Goal: Task Accomplishment & Management: Use online tool/utility

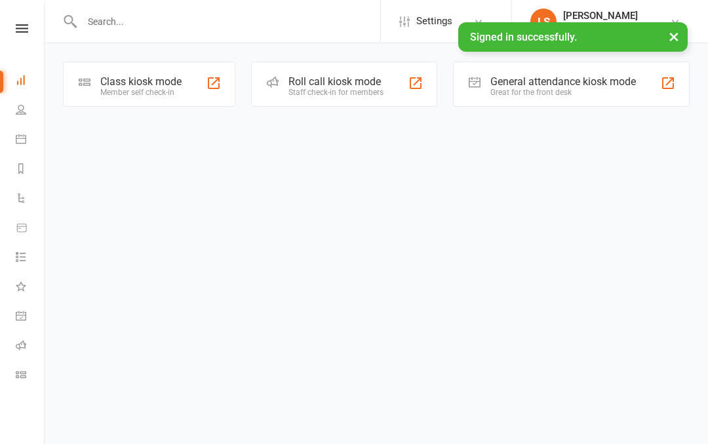
click at [550, 89] on div "Great for the front desk" at bounding box center [562, 92] width 145 height 9
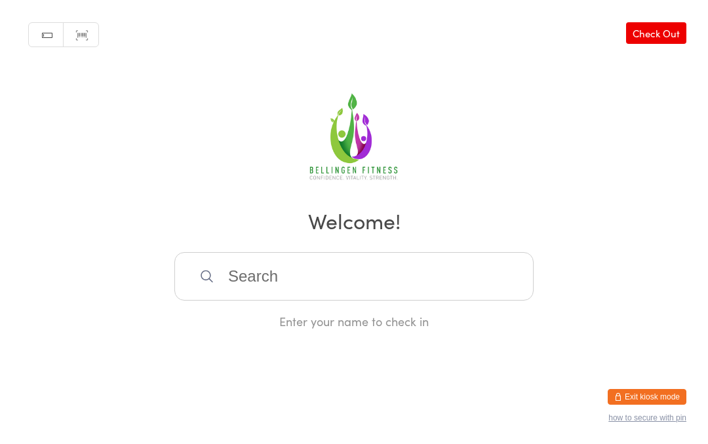
click at [255, 282] on input "search" at bounding box center [353, 276] width 359 height 48
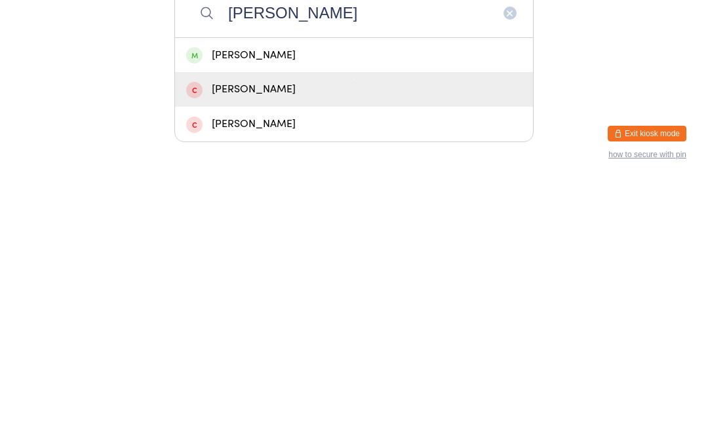
type input "Ruth g"
click at [267, 344] on div "Ruth Waugh" at bounding box center [354, 353] width 336 height 18
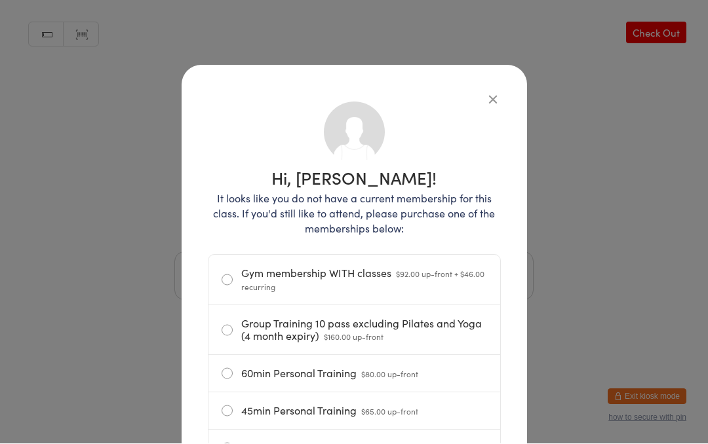
click at [657, 24] on div "Hi, Ruth! It looks like you do not have a current membership for this class. If…" at bounding box center [354, 222] width 708 height 444
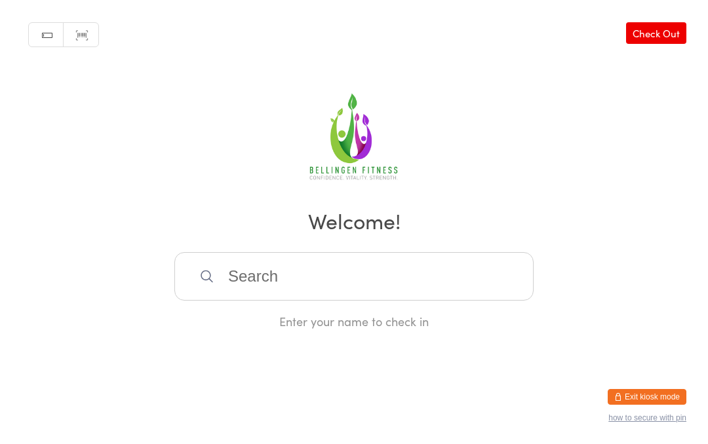
click at [653, 28] on link "Check Out" at bounding box center [656, 33] width 60 height 22
click at [263, 294] on input "search" at bounding box center [353, 276] width 359 height 48
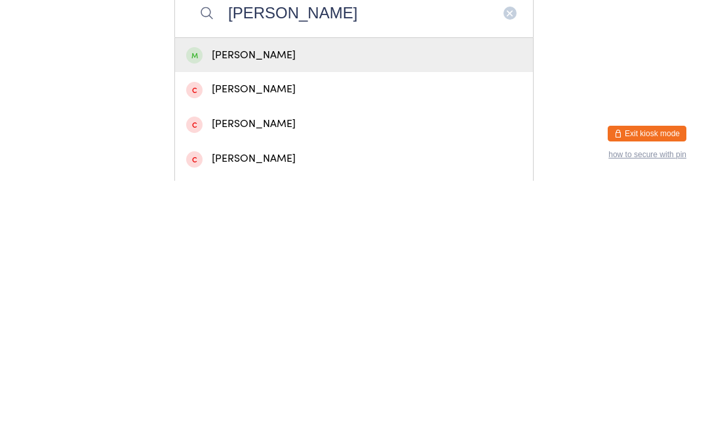
type input "Dave"
click at [518, 344] on div "Dave Birch" at bounding box center [354, 353] width 336 height 18
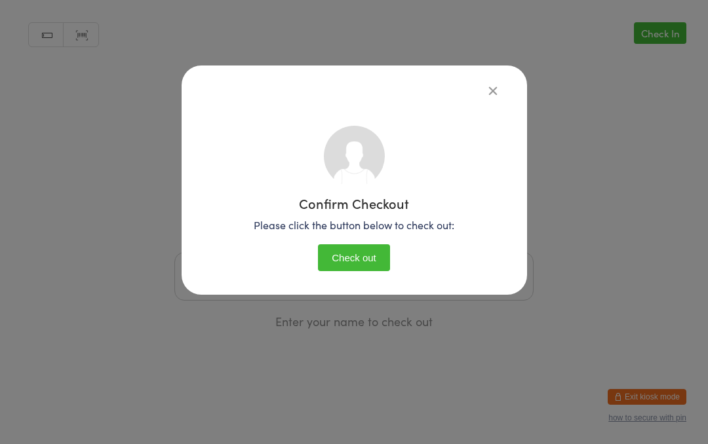
click at [494, 96] on button "button" at bounding box center [493, 91] width 16 height 16
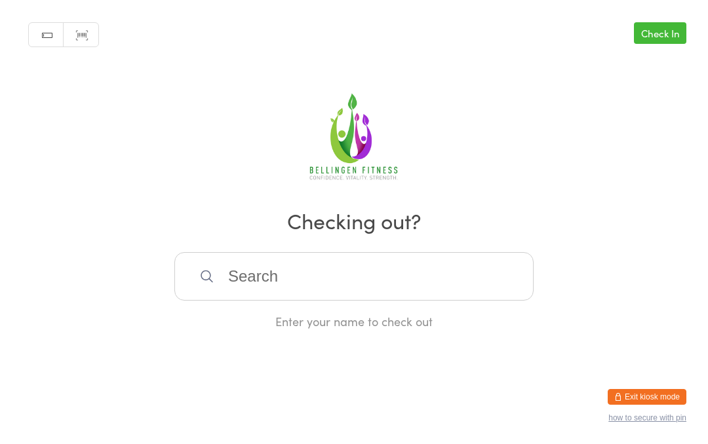
click at [273, 286] on input "search" at bounding box center [353, 276] width 359 height 48
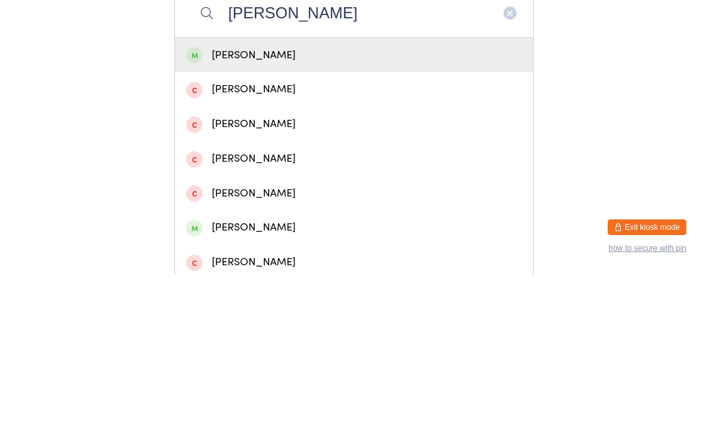
scroll to position [94, 0]
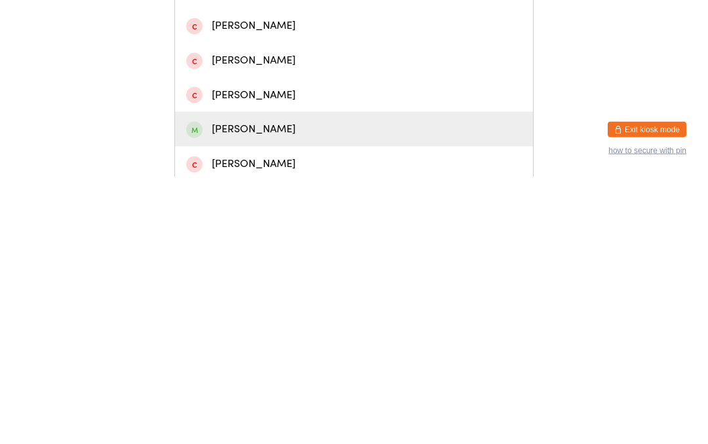
type input "Dave"
click at [267, 388] on div "Dave Northcott" at bounding box center [354, 397] width 336 height 18
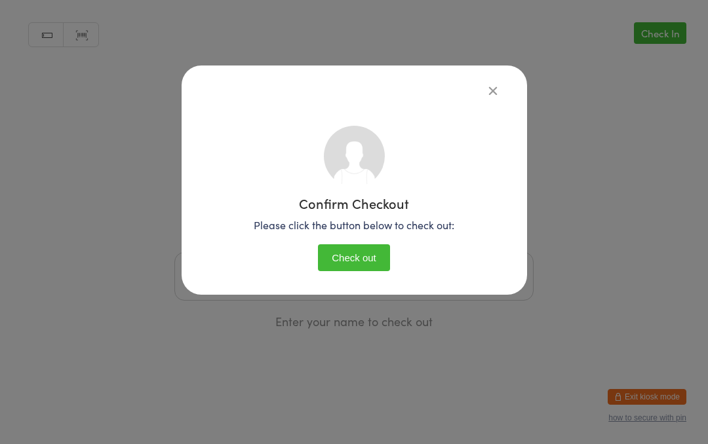
click at [355, 260] on button "Check out" at bounding box center [354, 257] width 72 height 27
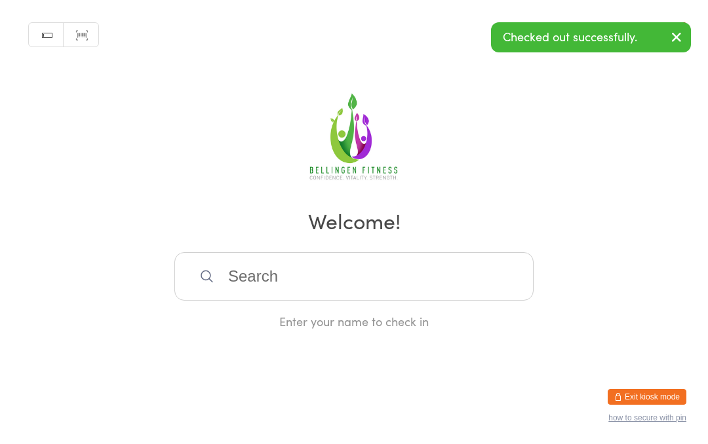
click at [385, 289] on input "search" at bounding box center [353, 276] width 359 height 48
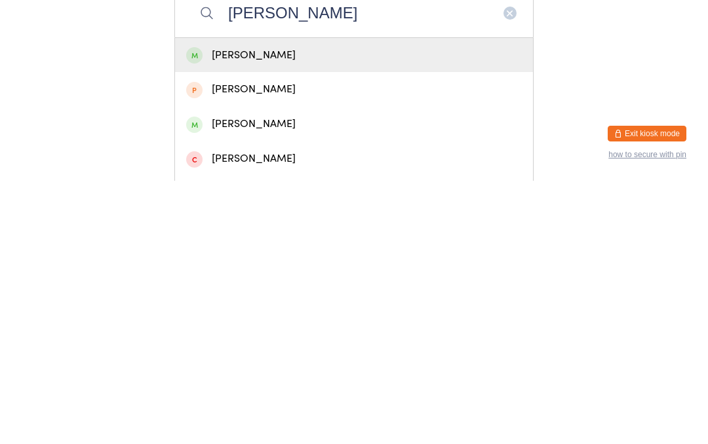
type input "Johnston"
click at [424, 310] on div "Michael Johnston" at bounding box center [354, 319] width 336 height 18
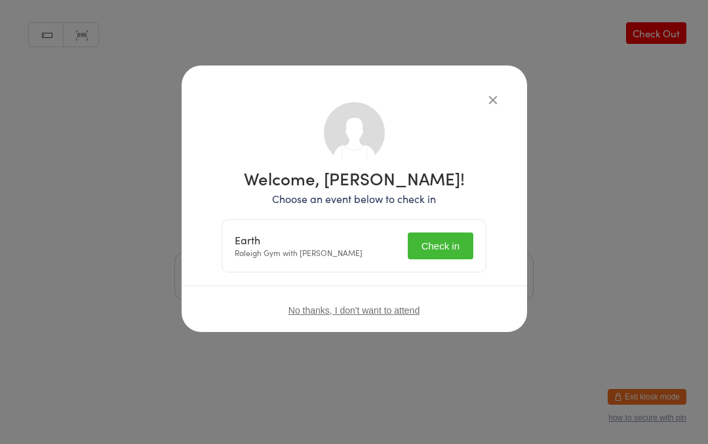
click at [453, 241] on button "Check in" at bounding box center [441, 246] width 66 height 27
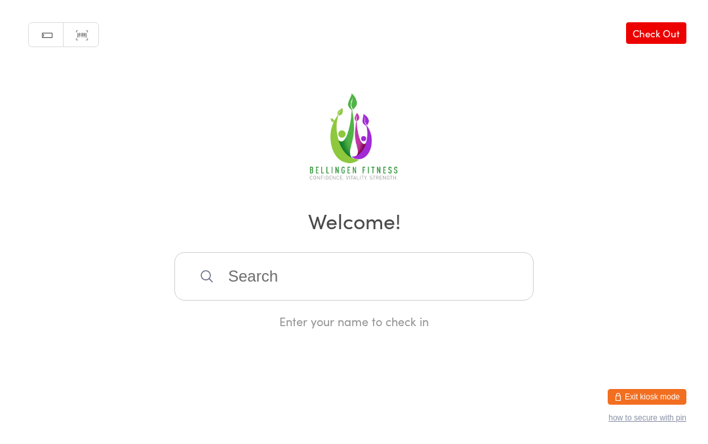
click at [291, 286] on input "search" at bounding box center [353, 276] width 359 height 48
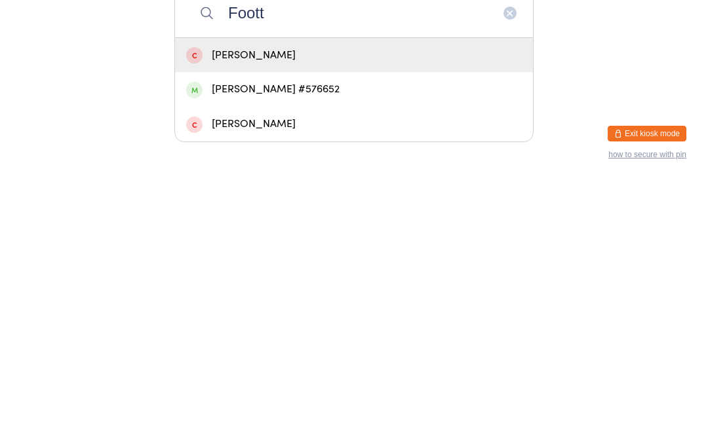
type input "Foott"
click at [265, 344] on div "Sophie Foott #576652" at bounding box center [354, 353] width 336 height 18
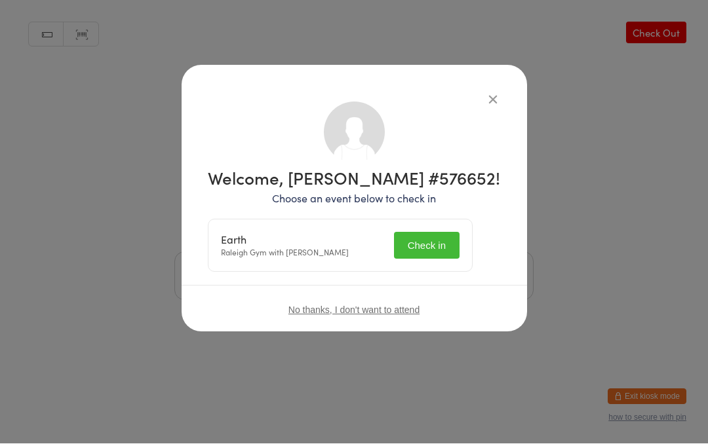
click at [436, 240] on button "Check in" at bounding box center [427, 246] width 66 height 27
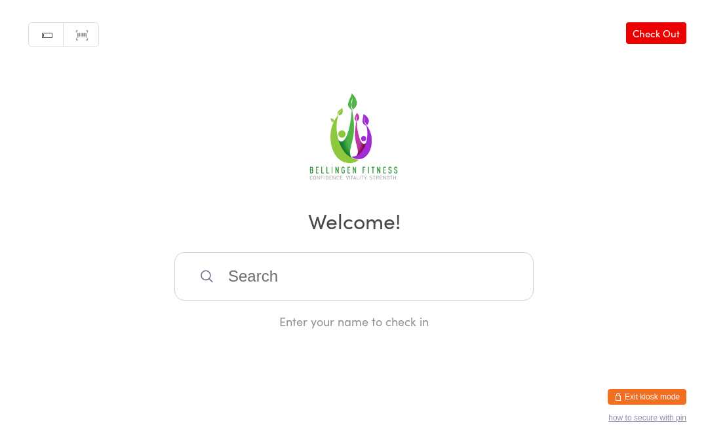
click at [248, 286] on input "search" at bounding box center [353, 276] width 359 height 48
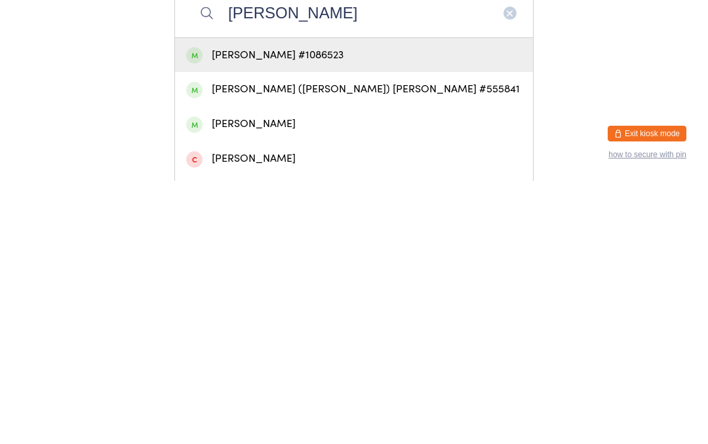
type input "Rodgers"
click at [256, 310] on div "Louise Rodgers #1086523" at bounding box center [354, 319] width 336 height 18
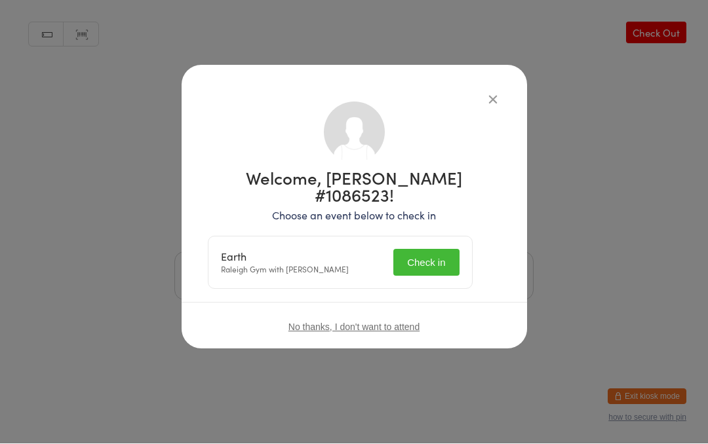
click at [435, 250] on button "Check in" at bounding box center [426, 263] width 66 height 27
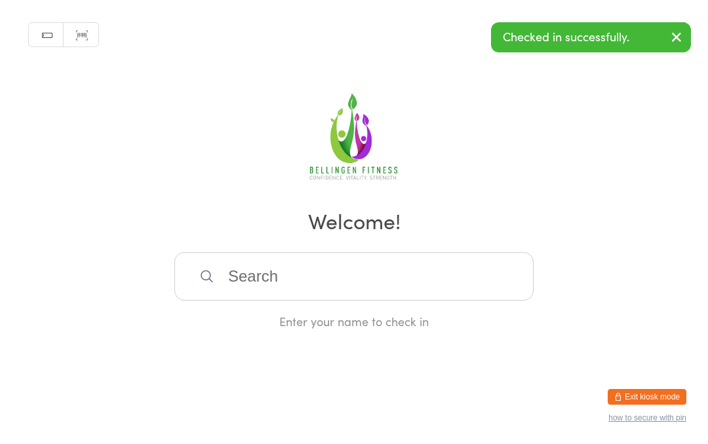
click at [248, 288] on input "search" at bounding box center [353, 276] width 359 height 48
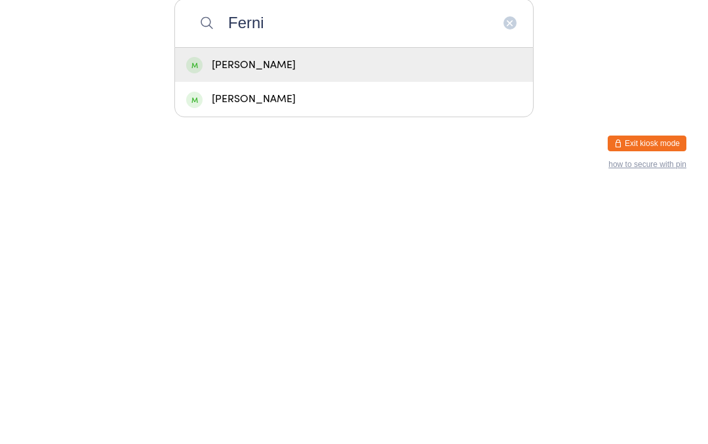
type input "Ferni"
click at [251, 310] on div "KERRY FERNIE" at bounding box center [354, 319] width 336 height 18
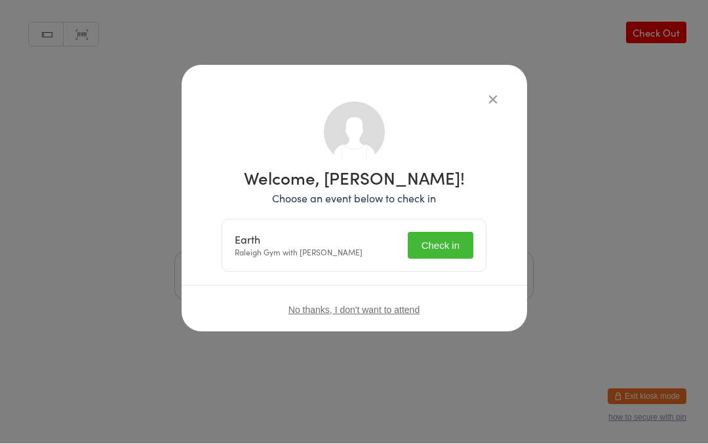
click at [444, 236] on button "Check in" at bounding box center [441, 246] width 66 height 27
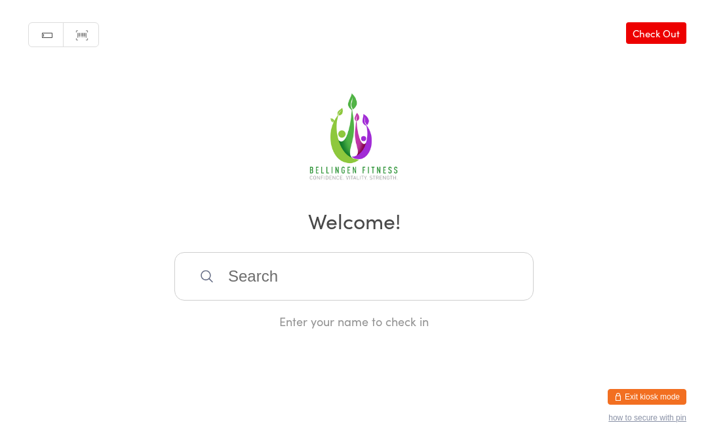
click at [220, 275] on input "search" at bounding box center [353, 276] width 359 height 48
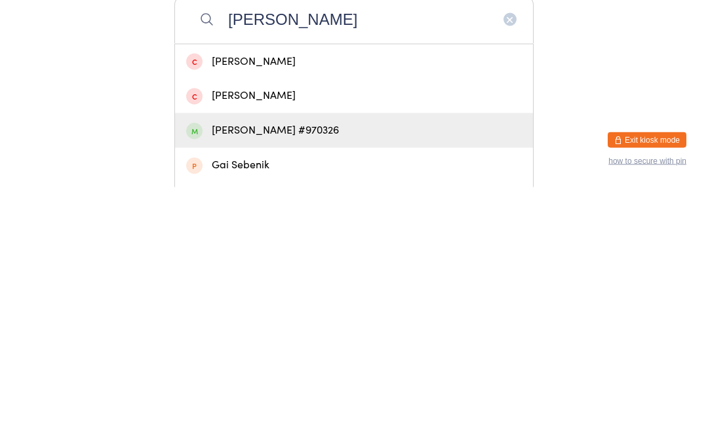
type input "Gail"
click at [298, 379] on div "Gail Falkingham #970326" at bounding box center [354, 388] width 336 height 18
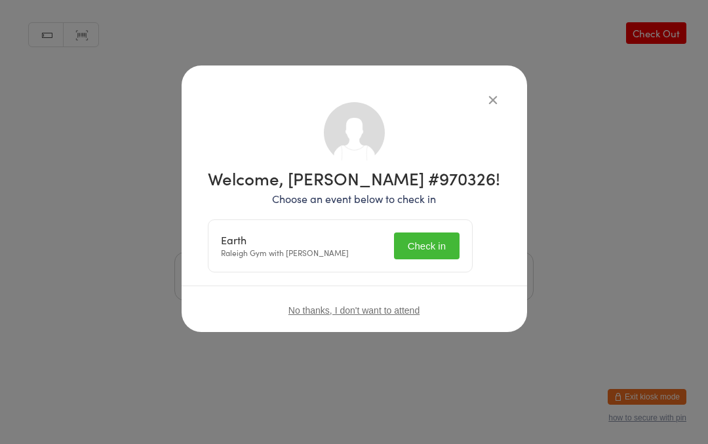
click at [428, 241] on button "Check in" at bounding box center [427, 246] width 66 height 27
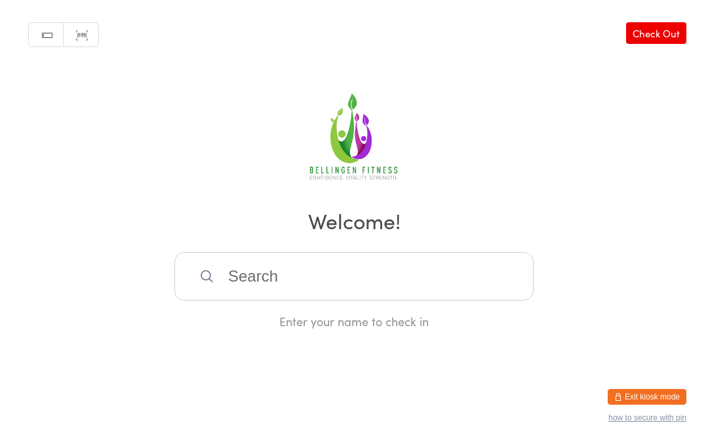
click at [262, 285] on input "search" at bounding box center [353, 276] width 359 height 48
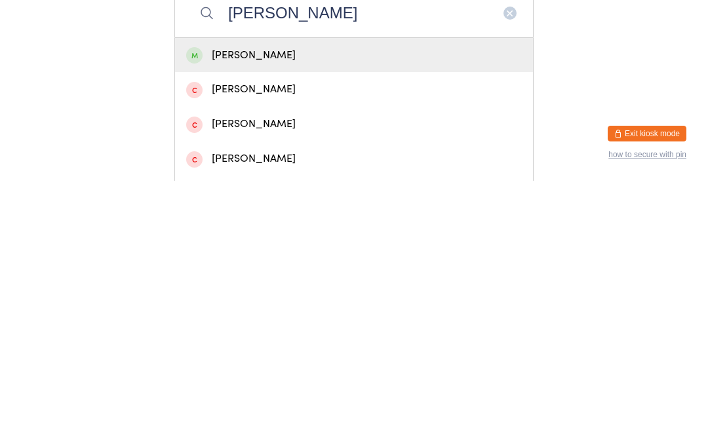
type input "Casey"
click at [229, 310] on div "Casey Sykes" at bounding box center [354, 319] width 336 height 18
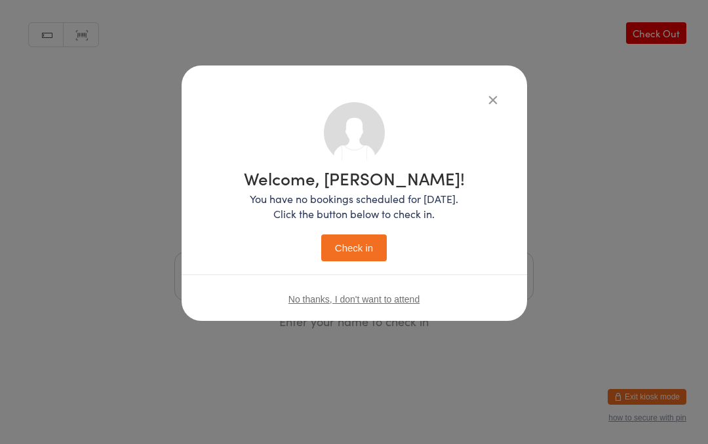
click at [347, 239] on button "Check in" at bounding box center [354, 248] width 66 height 27
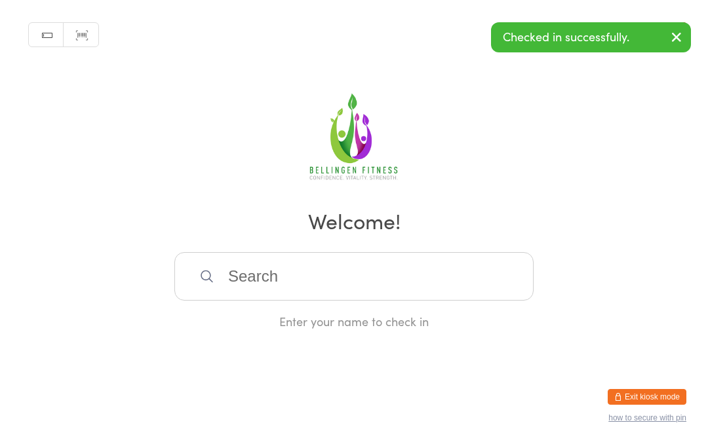
click at [249, 280] on input "search" at bounding box center [353, 276] width 359 height 48
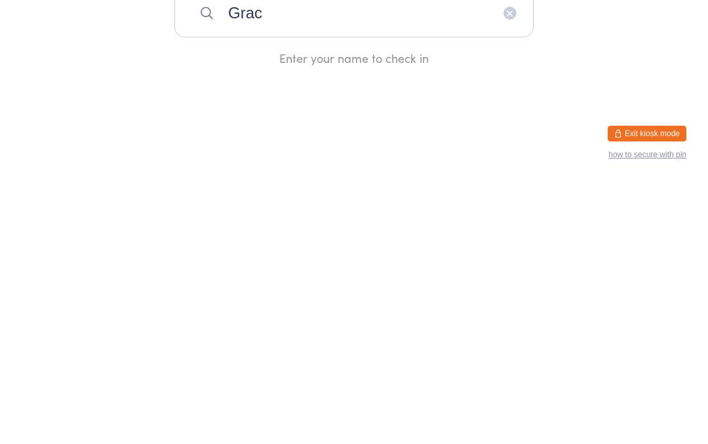
type input "Grace"
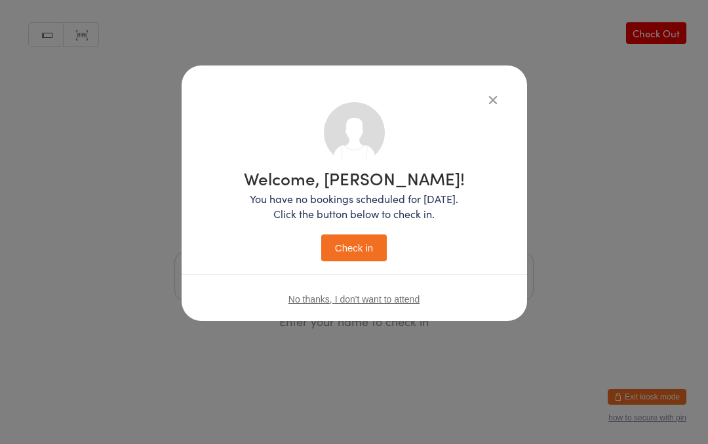
click at [486, 96] on icon "button" at bounding box center [493, 99] width 14 height 14
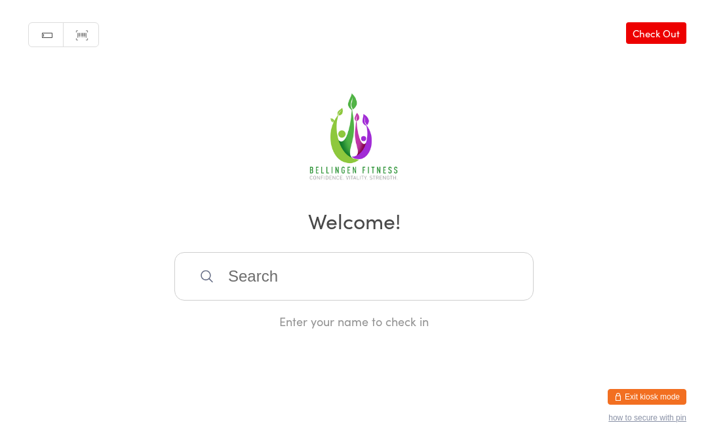
click at [256, 292] on input "search" at bounding box center [353, 276] width 359 height 48
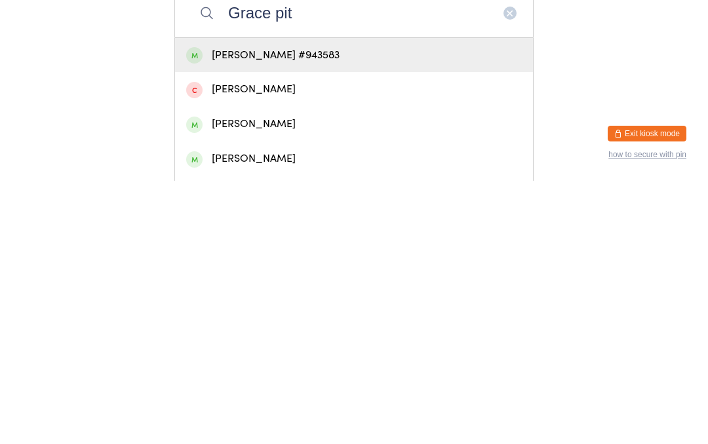
type input "Grace pit"
click at [372, 301] on div "Grace Pitt #943583" at bounding box center [354, 318] width 358 height 35
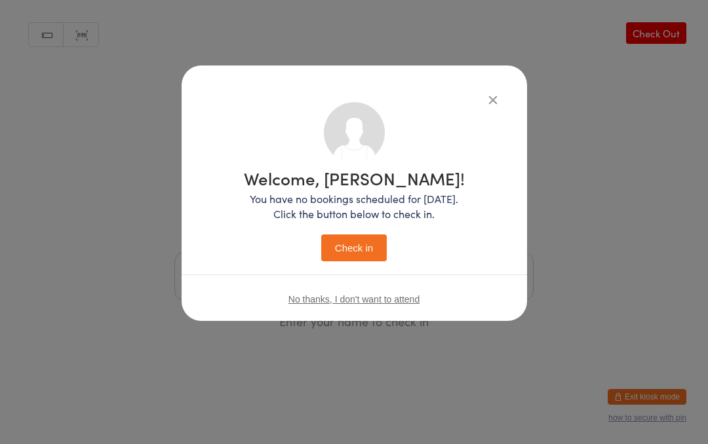
click at [354, 230] on div "Welcome, Grace! You have no bookings scheduled for today. Click the button belo…" at bounding box center [354, 216] width 221 height 92
click at [368, 236] on button "Check in" at bounding box center [354, 248] width 66 height 27
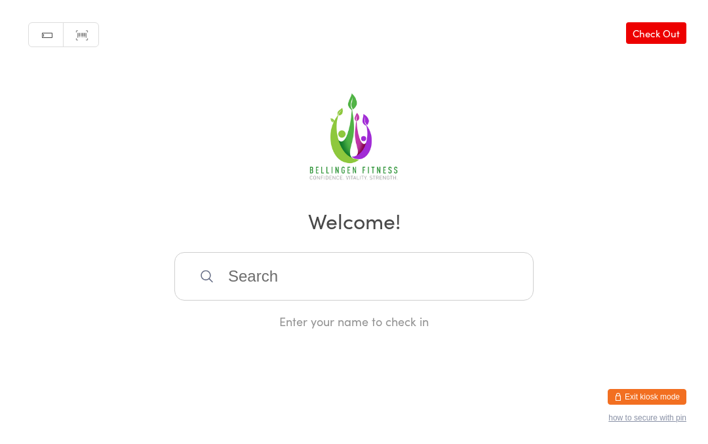
click at [279, 294] on input "search" at bounding box center [353, 276] width 359 height 48
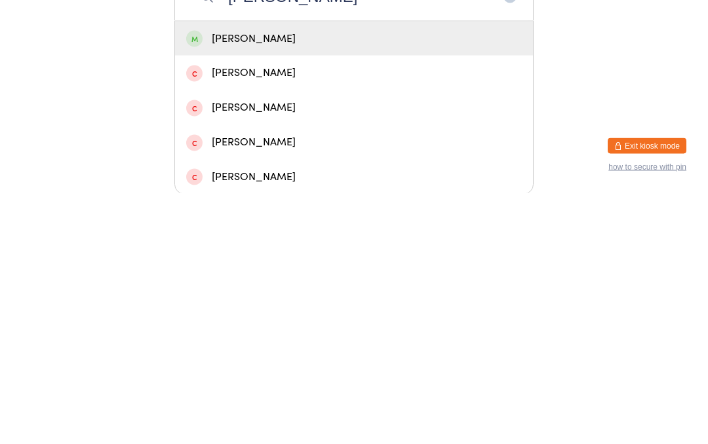
scroll to position [45, 0]
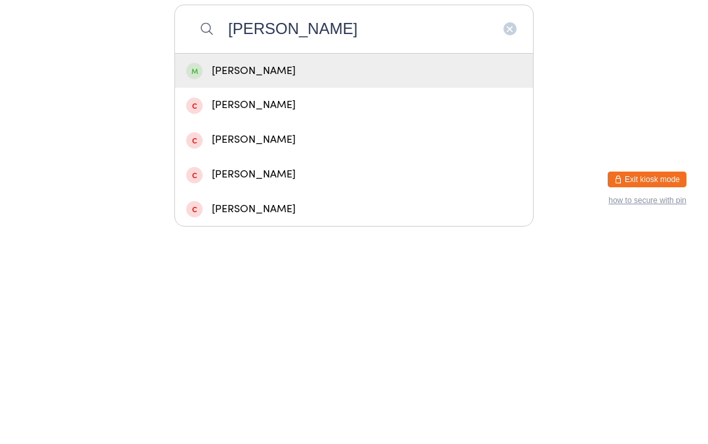
type input "Ruth galloway"
click at [392, 280] on div "Ruth Galloway" at bounding box center [354, 289] width 336 height 18
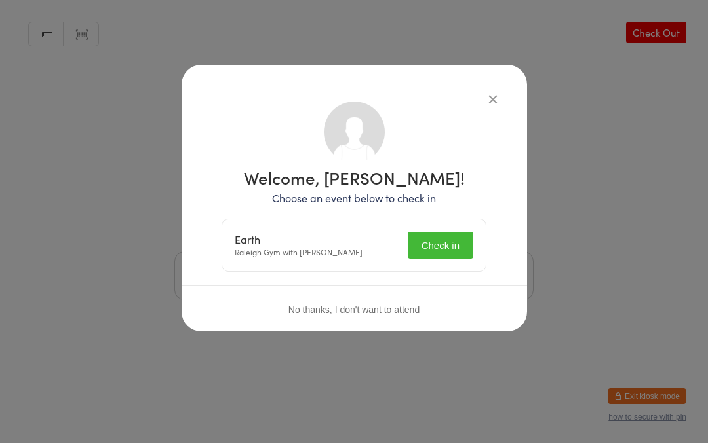
click at [464, 246] on button "Check in" at bounding box center [441, 246] width 66 height 27
